Goal: Navigation & Orientation: Find specific page/section

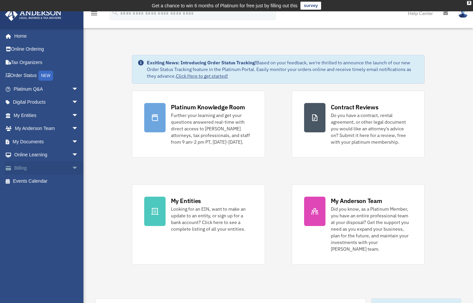
click at [24, 170] on link "Billing arrow_drop_down" at bounding box center [47, 168] width 84 height 13
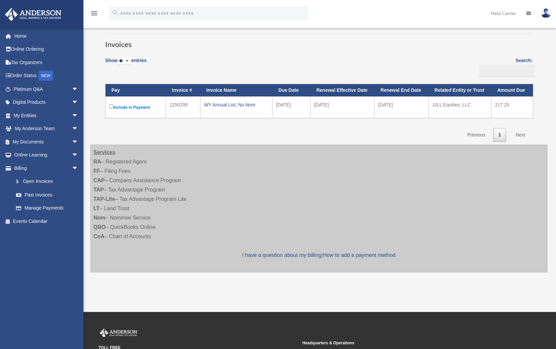
scroll to position [37, 0]
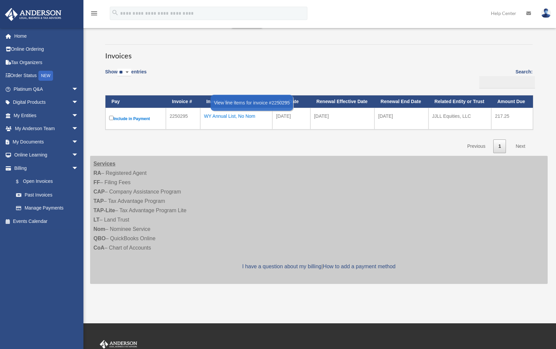
click at [235, 115] on div "WY Annual List, No Nom" at bounding box center [236, 115] width 65 height 9
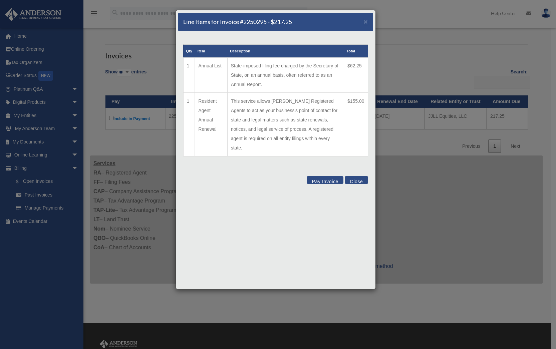
click at [353, 176] on button "Close" at bounding box center [356, 180] width 23 height 8
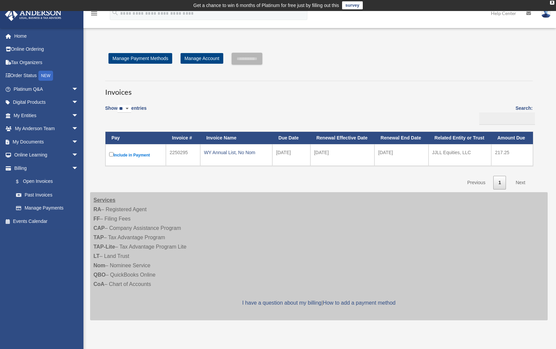
scroll to position [0, 0]
click at [478, 16] on img at bounding box center [546, 13] width 10 height 10
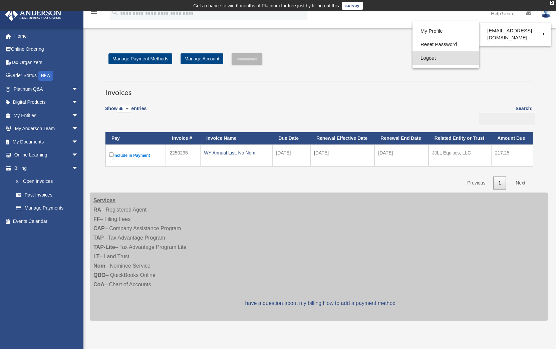
click at [429, 58] on link "Logout" at bounding box center [445, 58] width 67 height 14
